Goal: Navigation & Orientation: Find specific page/section

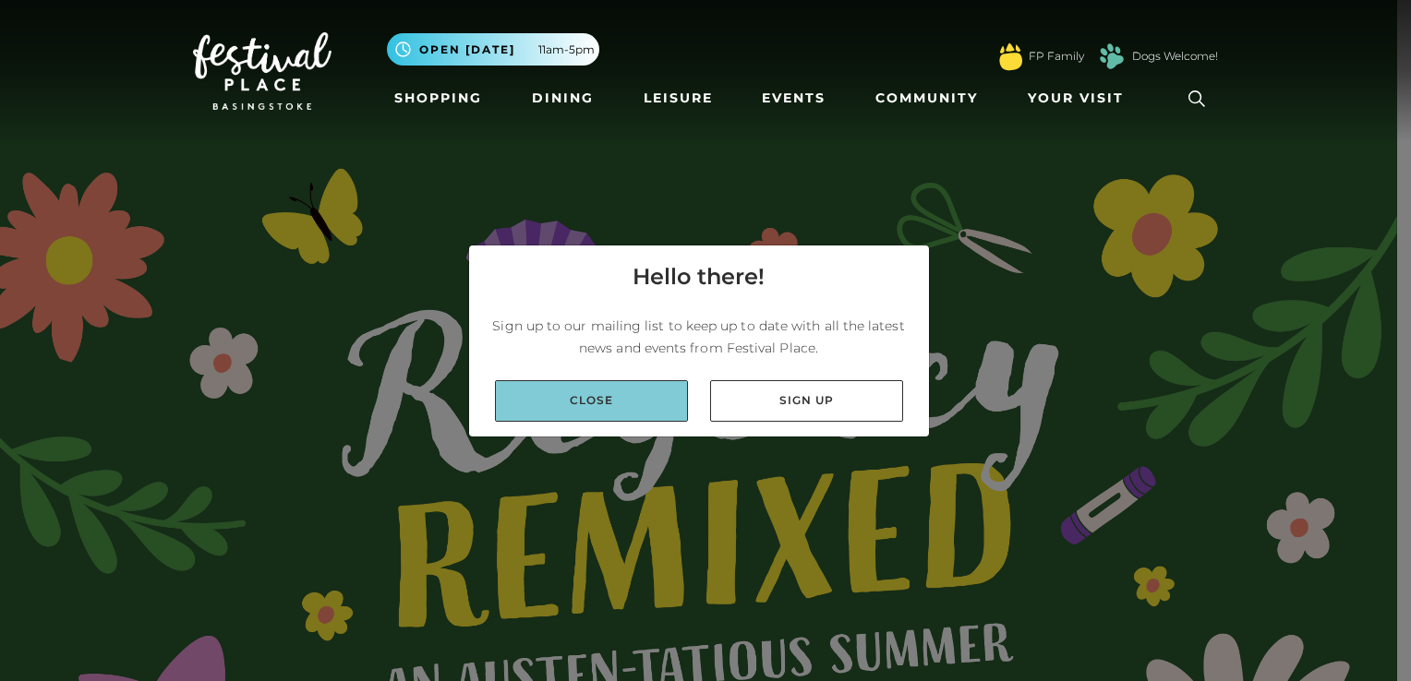
click at [605, 403] on link "Close" at bounding box center [591, 401] width 193 height 42
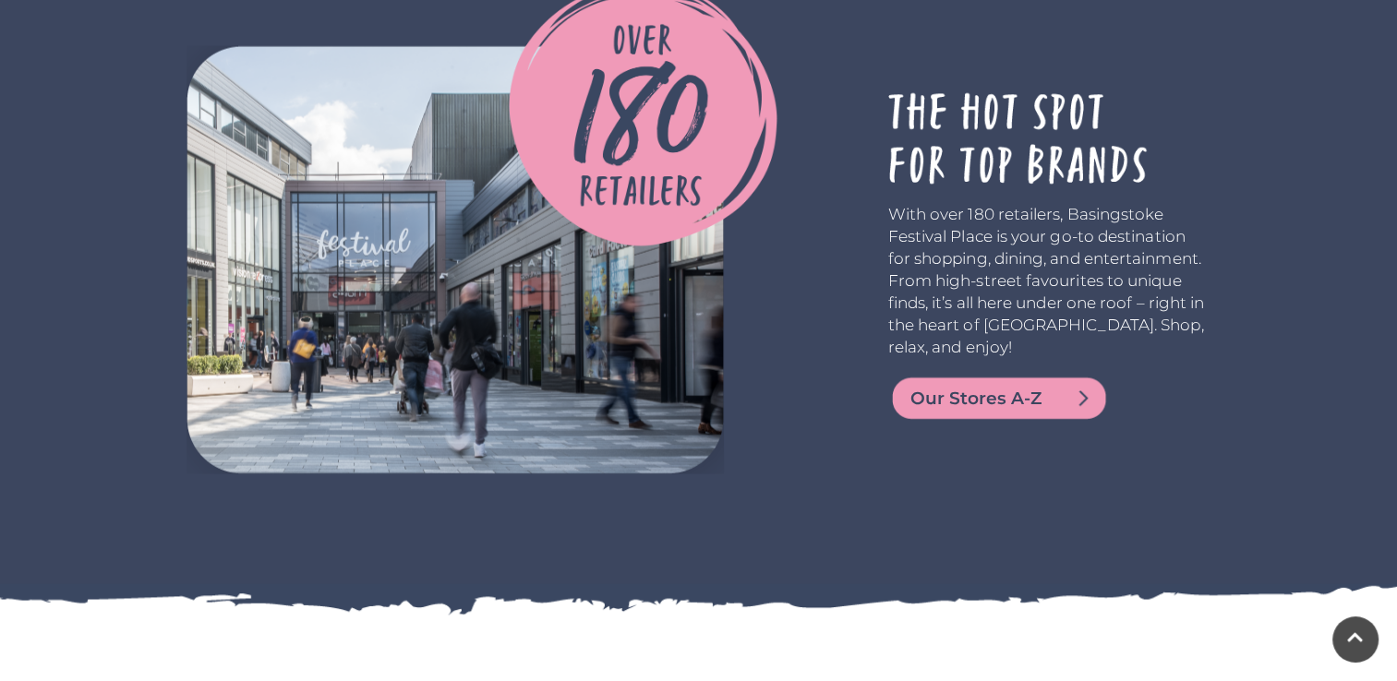
scroll to position [3939, 0]
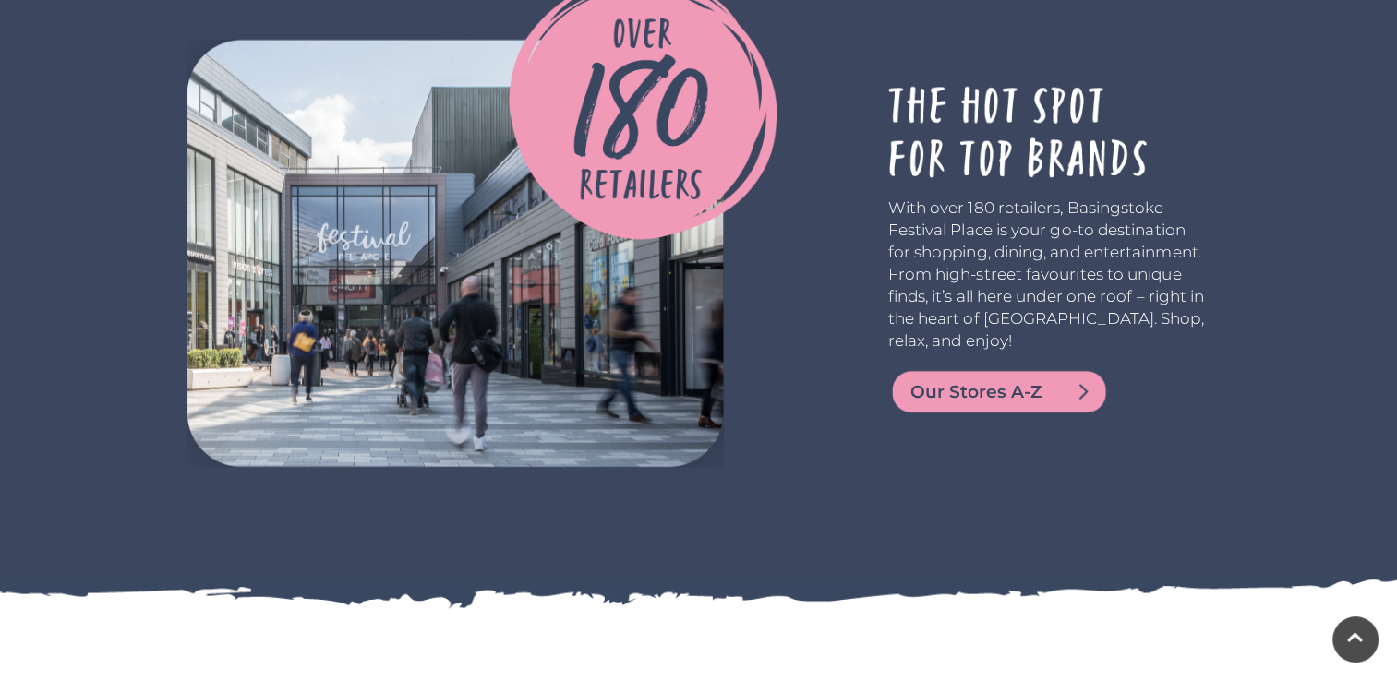
click at [1004, 399] on span "Our Stores A-Z" at bounding box center [1021, 392] width 222 height 26
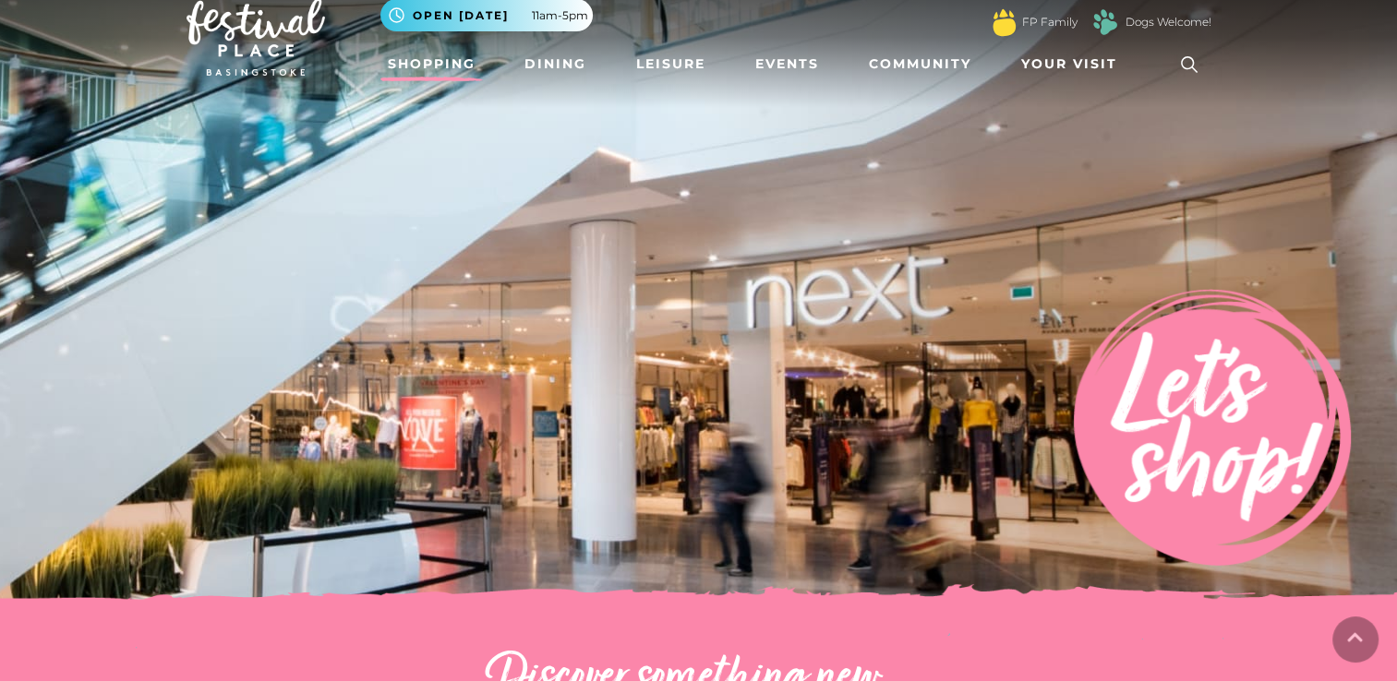
scroll to position [20, 0]
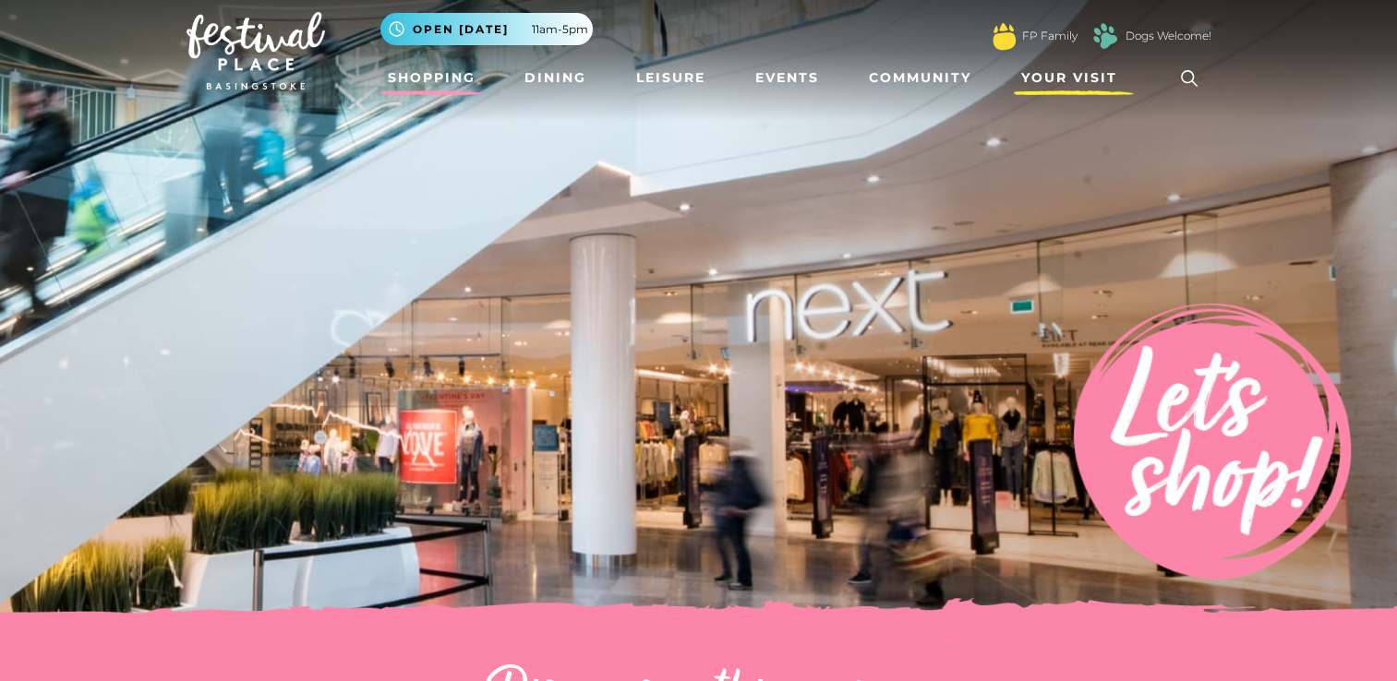
click at [1051, 78] on span "Your Visit" at bounding box center [1069, 77] width 96 height 19
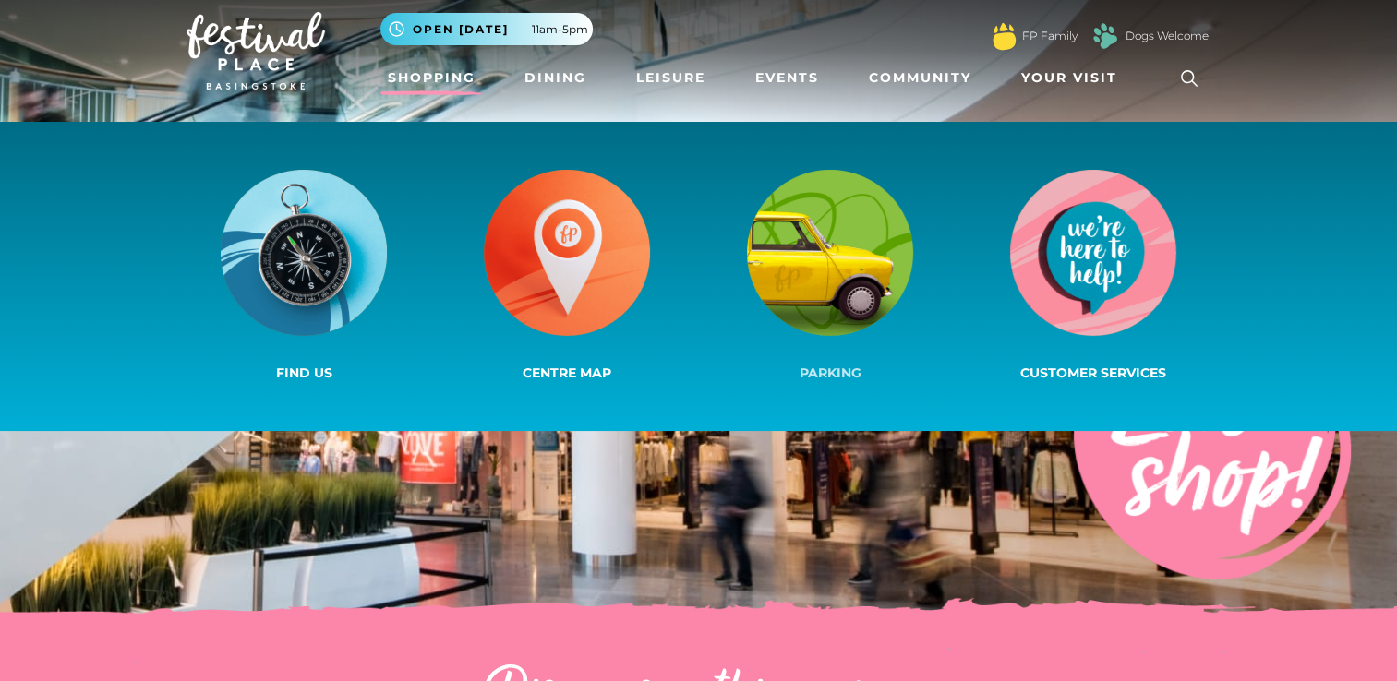
click at [849, 247] on img at bounding box center [830, 253] width 166 height 166
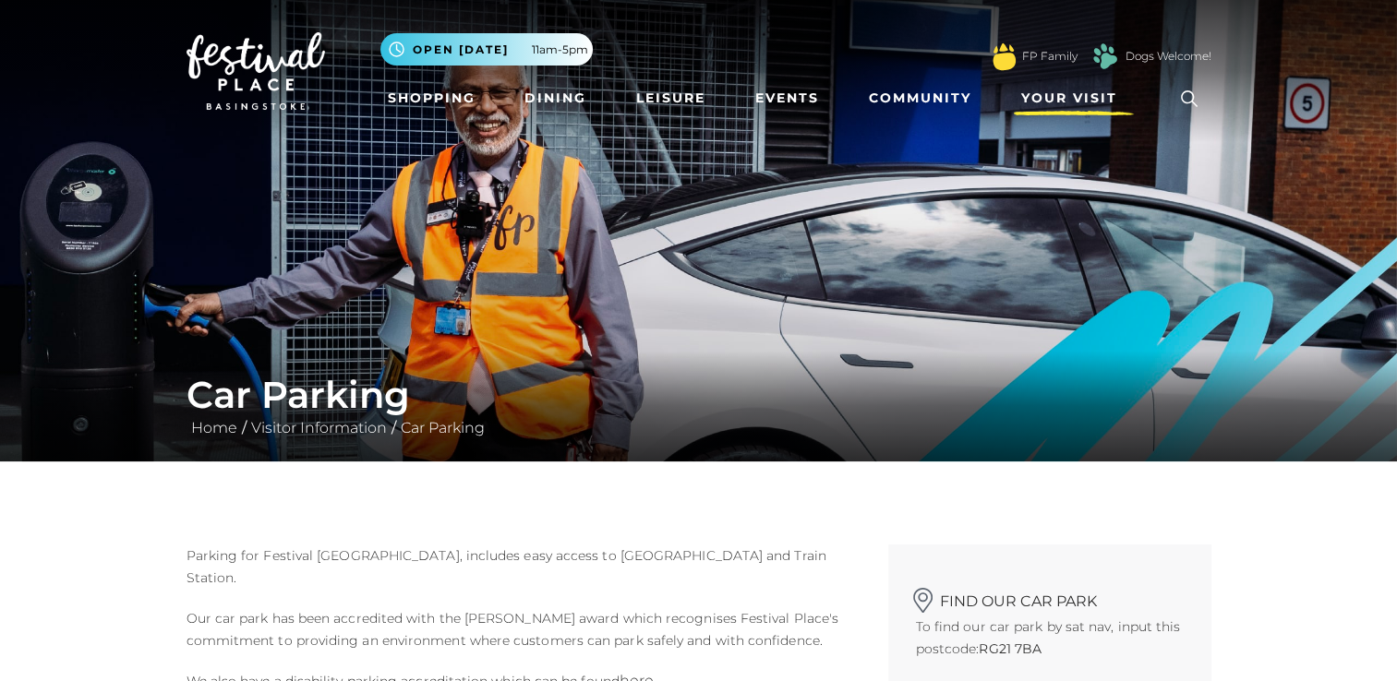
click at [1085, 98] on span "Your Visit" at bounding box center [1069, 98] width 96 height 19
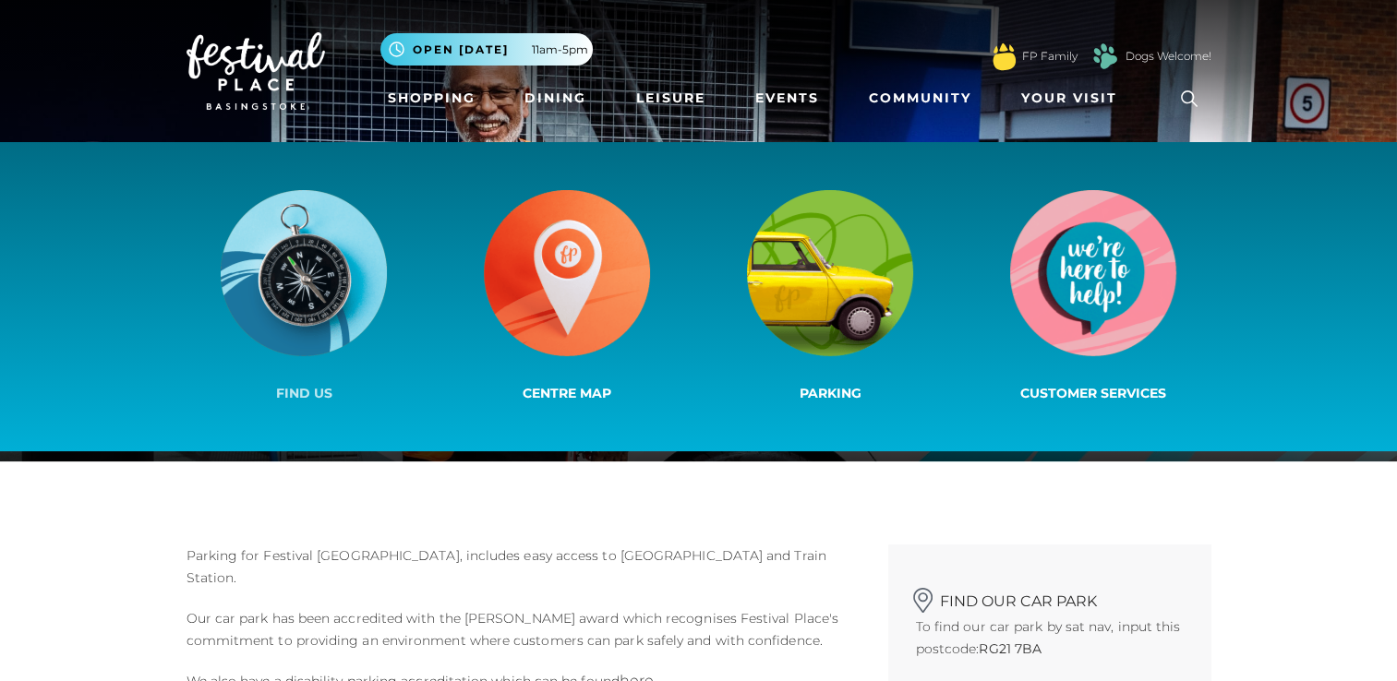
click at [295, 271] on img at bounding box center [304, 273] width 166 height 166
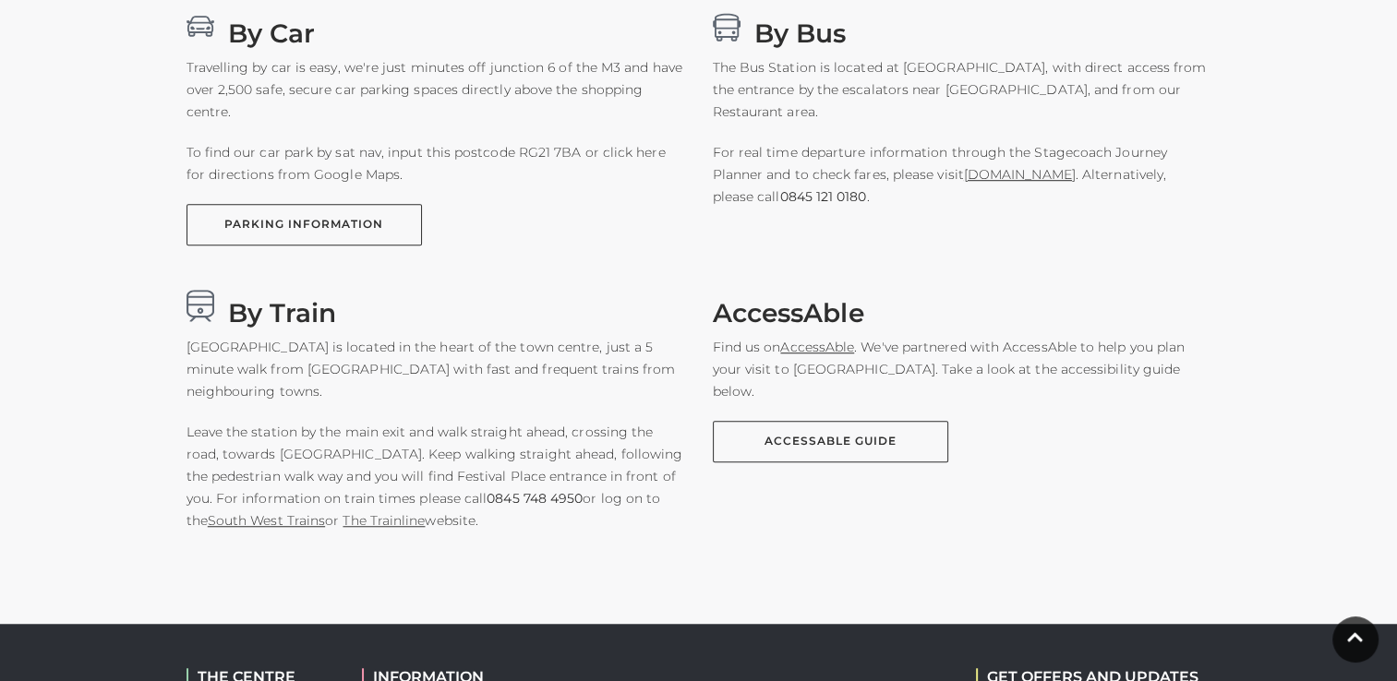
scroll to position [1243, 0]
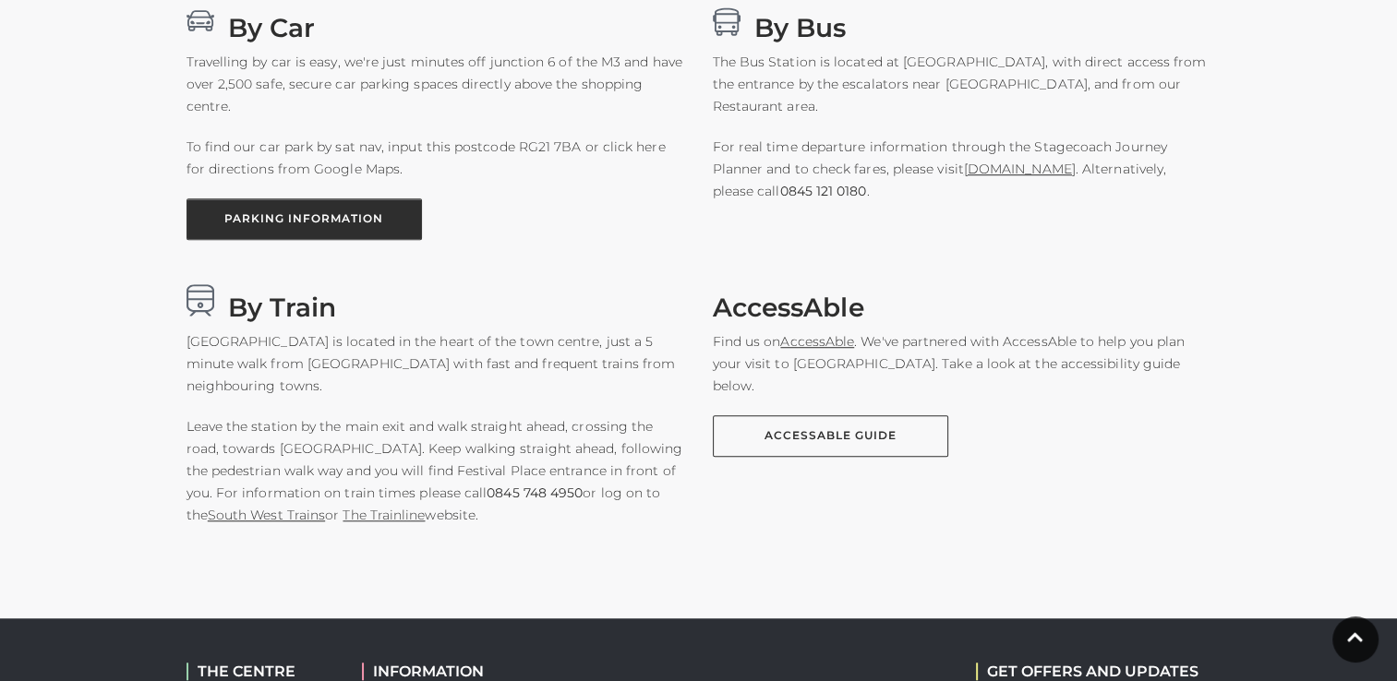
click at [330, 222] on link "PARKING INFORMATION" at bounding box center [303, 219] width 235 height 42
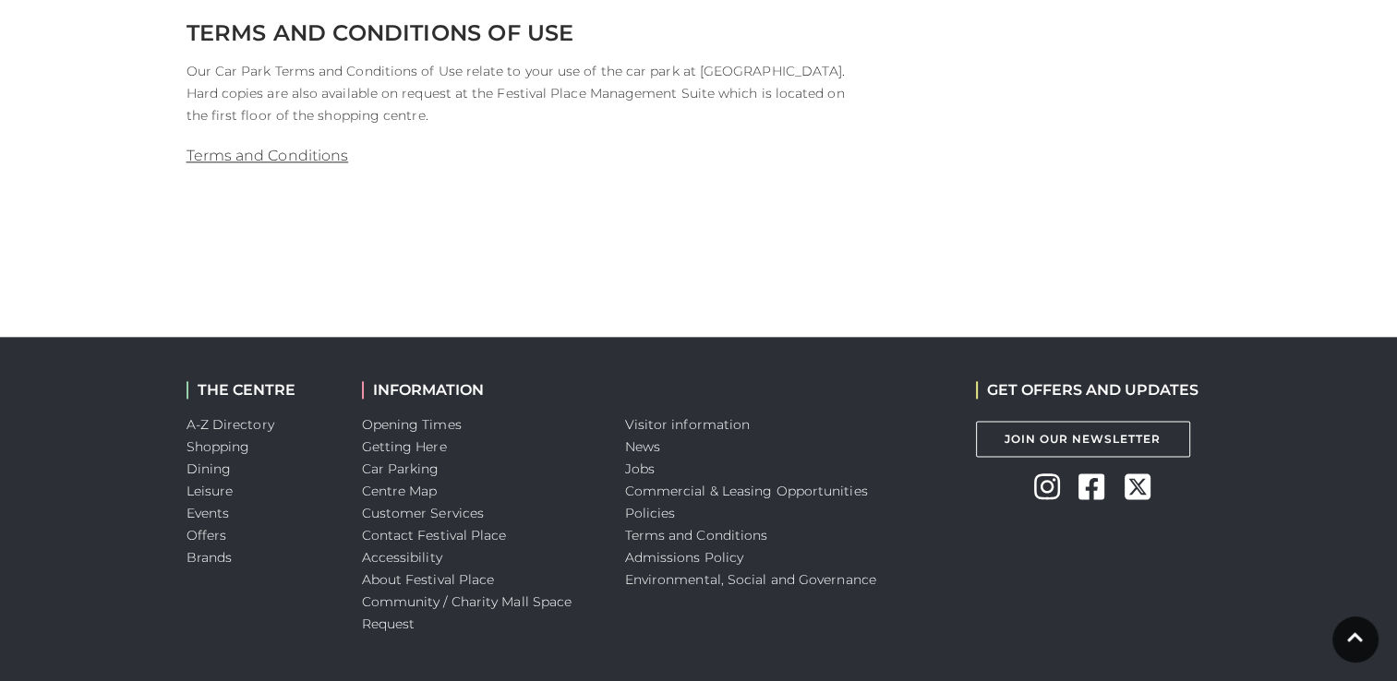
scroll to position [2207, 0]
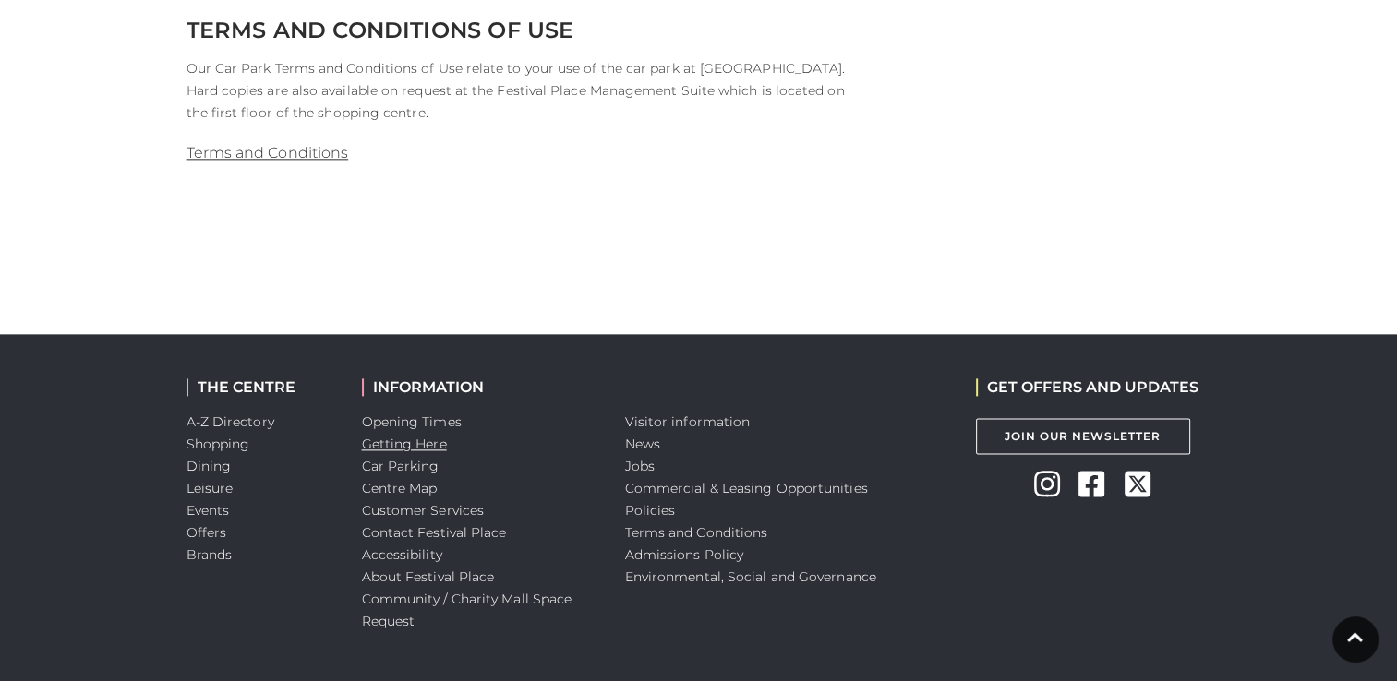
click at [435, 449] on link "Getting Here" at bounding box center [404, 444] width 85 height 17
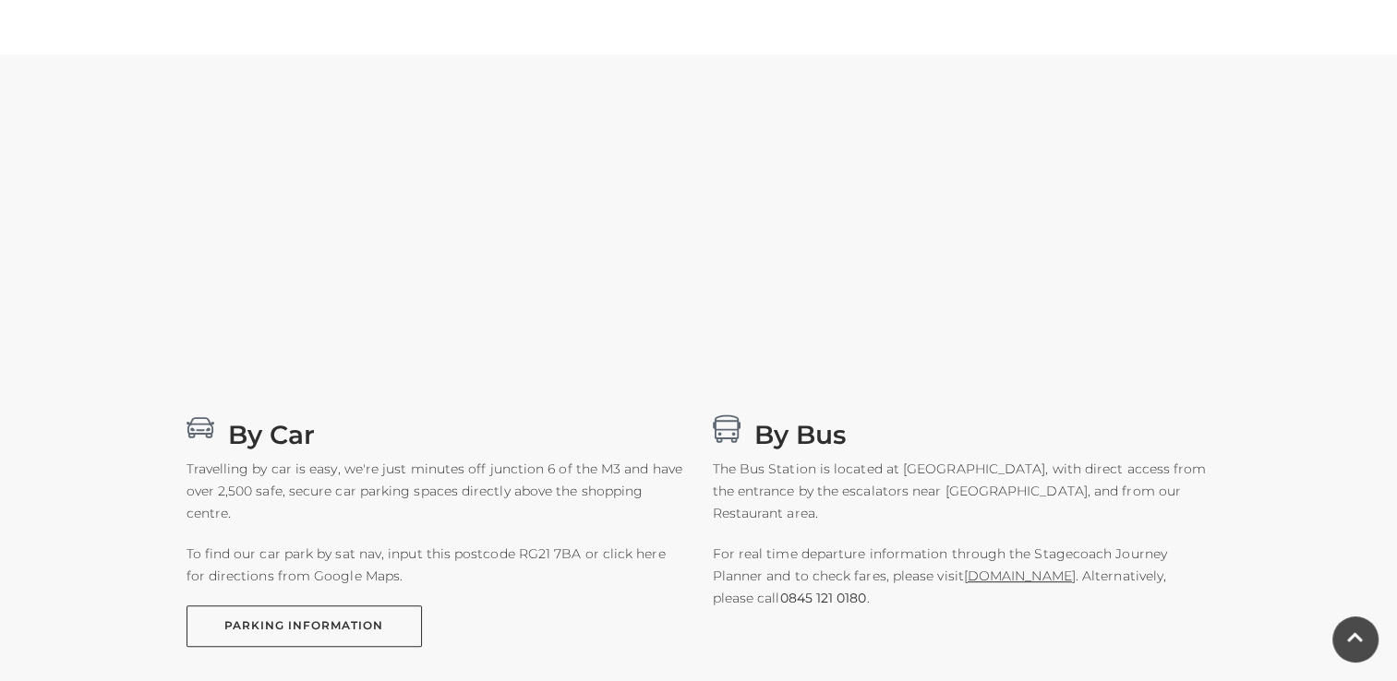
scroll to position [834, 0]
